Goal: Find specific page/section: Find specific page/section

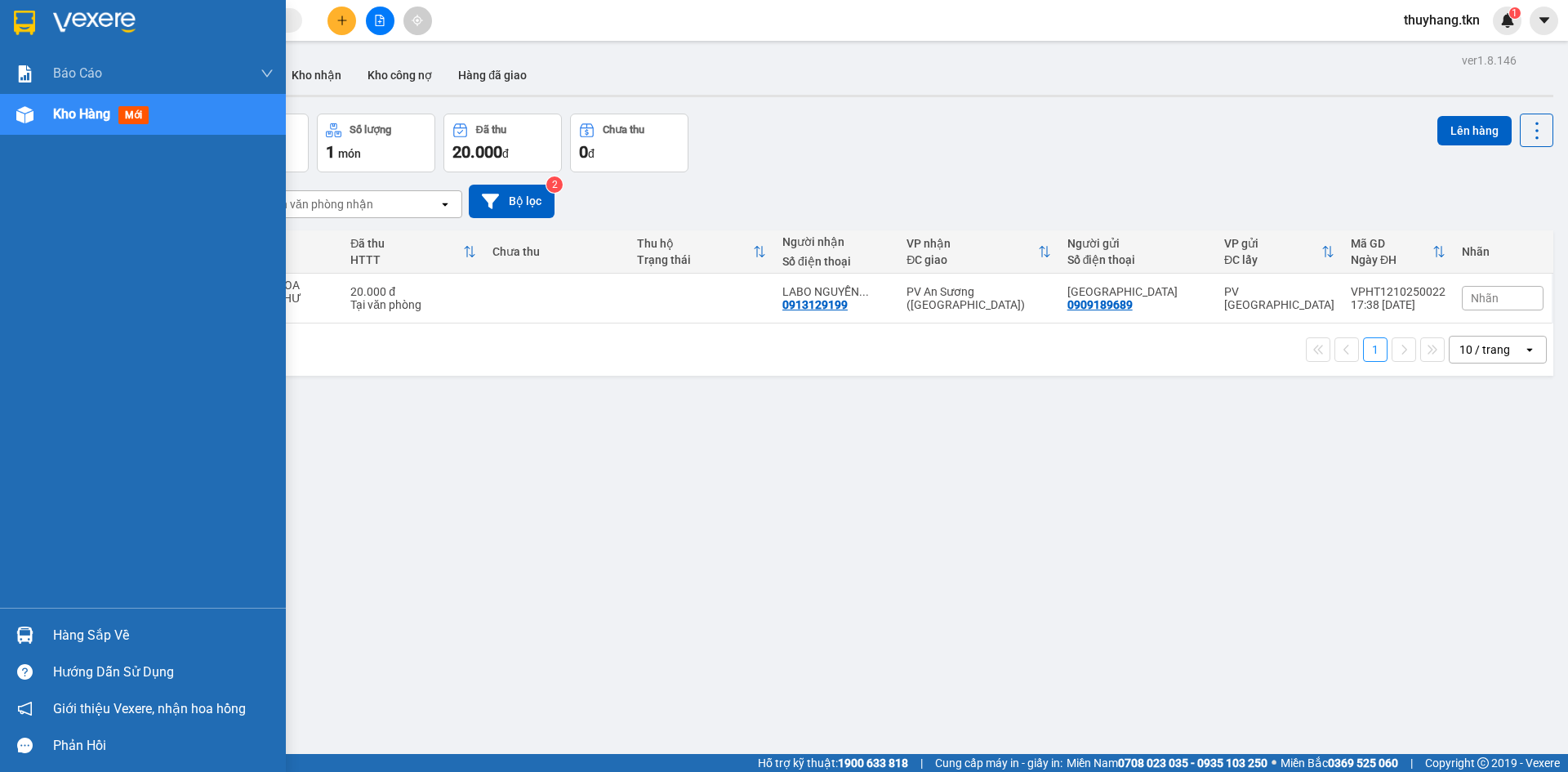
click at [28, 642] on img at bounding box center [24, 635] width 17 height 17
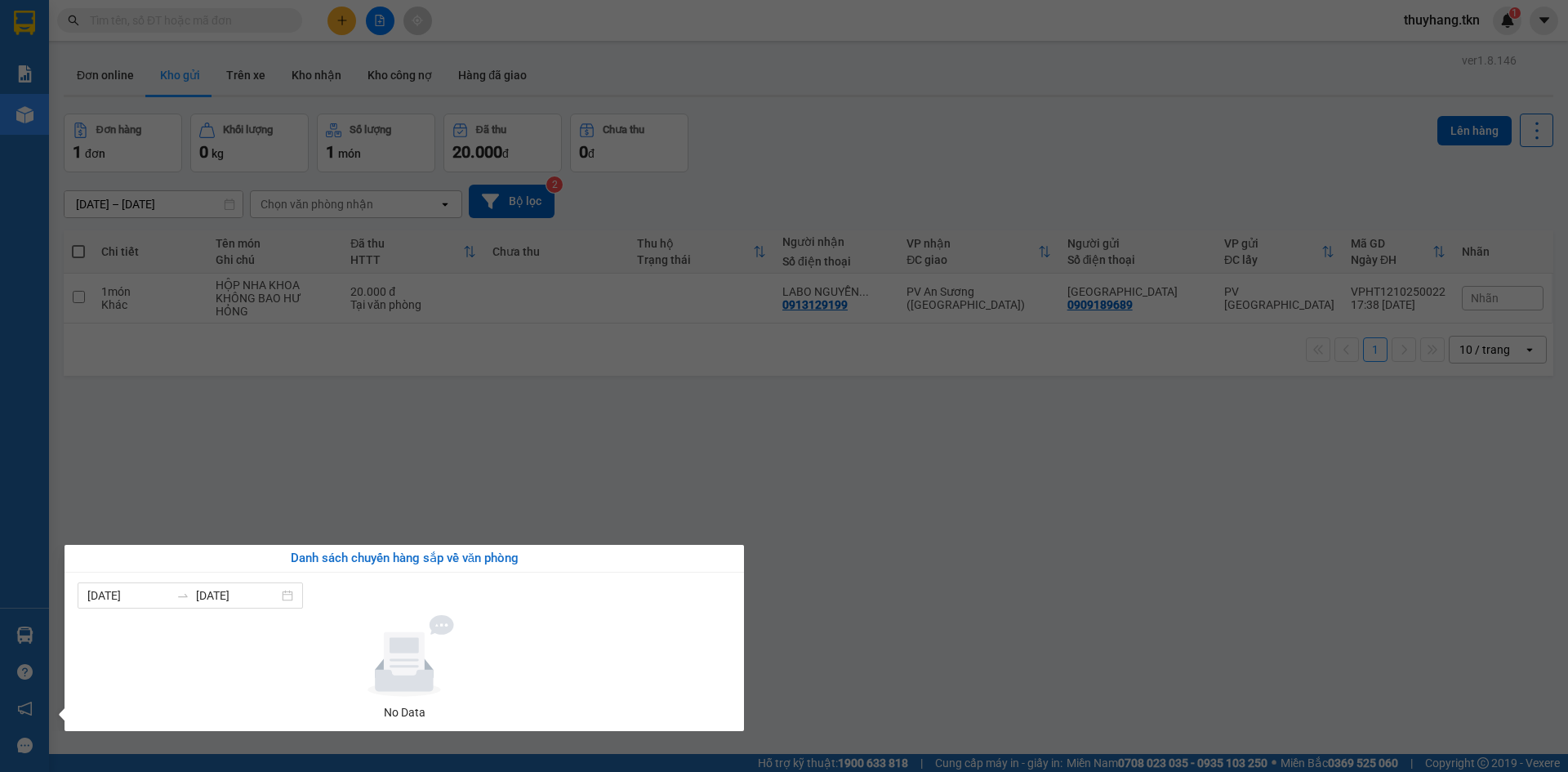
click at [1006, 475] on section "Kết quả tìm kiếm ( 0 ) Bộ lọc No Data thuyhang.tkn 1 Báo cáo Mẫu 1: Báo cáo dòn…" at bounding box center [784, 386] width 1568 height 772
